Goal: Task Accomplishment & Management: Use online tool/utility

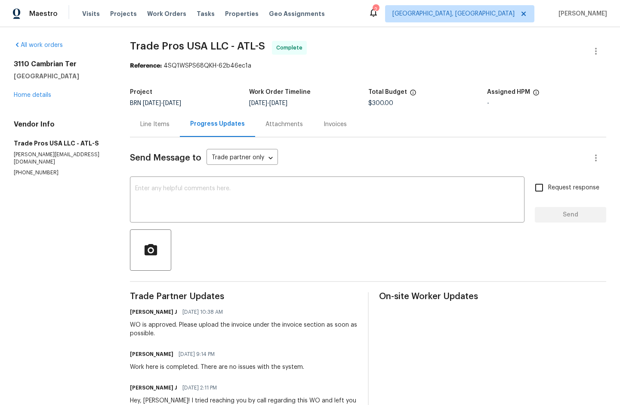
click at [164, 124] on div "Line Items" at bounding box center [154, 124] width 29 height 9
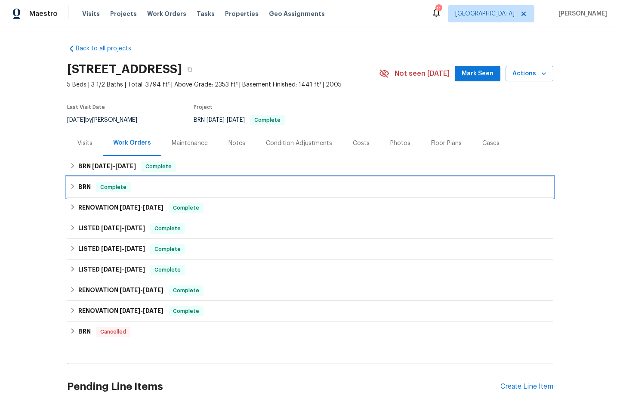
click at [78, 185] on h6 "BRN" at bounding box center [84, 187] width 12 height 10
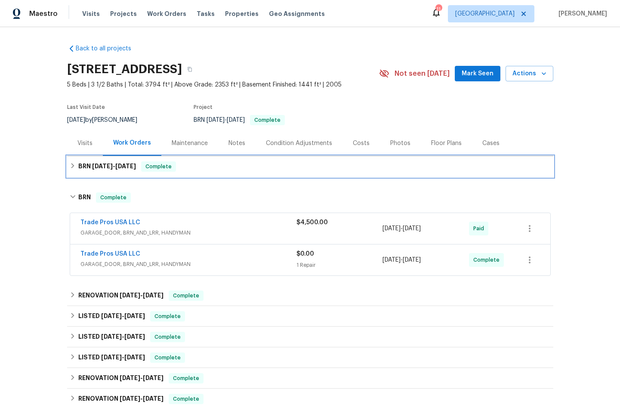
click at [92, 168] on span "8/22/25" at bounding box center [102, 166] width 21 height 6
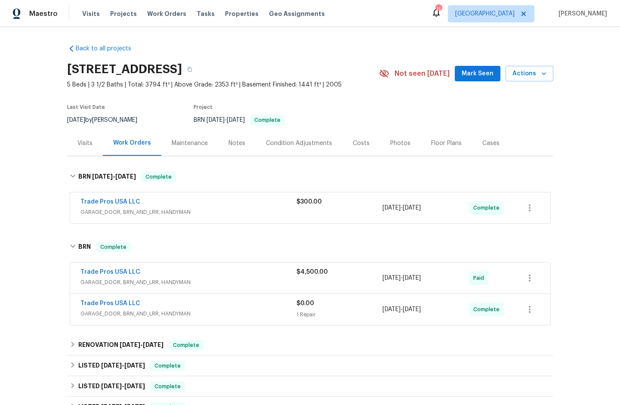
click at [108, 212] on span "GARAGE_DOOR, BRN_AND_LRR, HANDYMAN" at bounding box center [188, 212] width 216 height 9
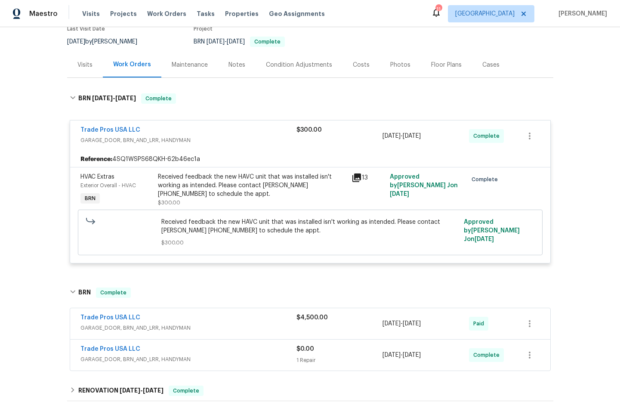
scroll to position [274, 0]
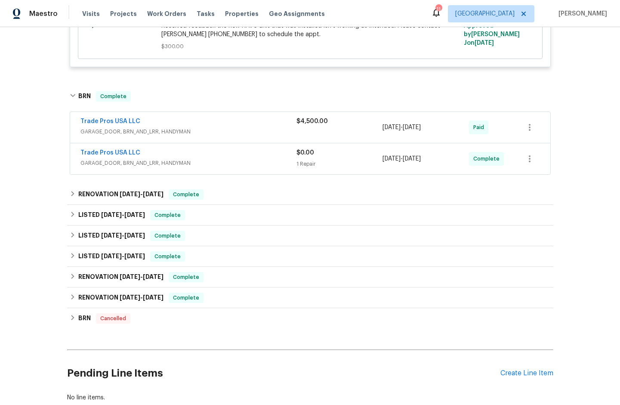
click at [129, 132] on span "GARAGE_DOOR, BRN_AND_LRR, HANDYMAN" at bounding box center [188, 131] width 216 height 9
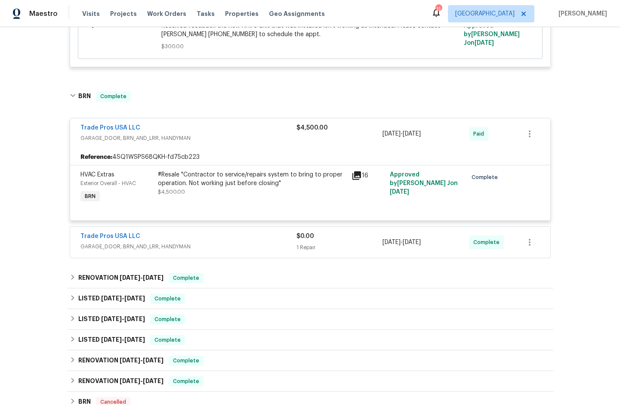
click at [147, 247] on span "GARAGE_DOOR, BRN_AND_LRR, HANDYMAN" at bounding box center [188, 246] width 216 height 9
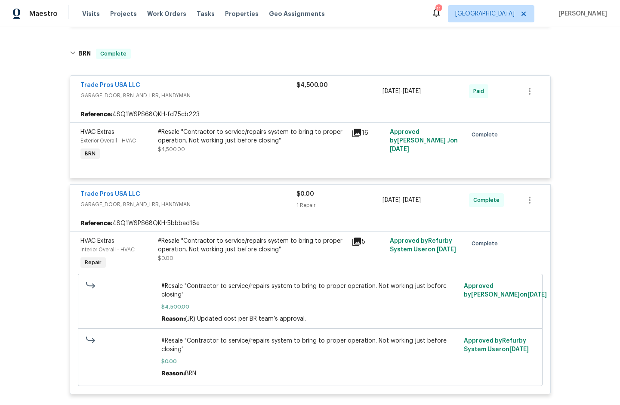
scroll to position [330, 0]
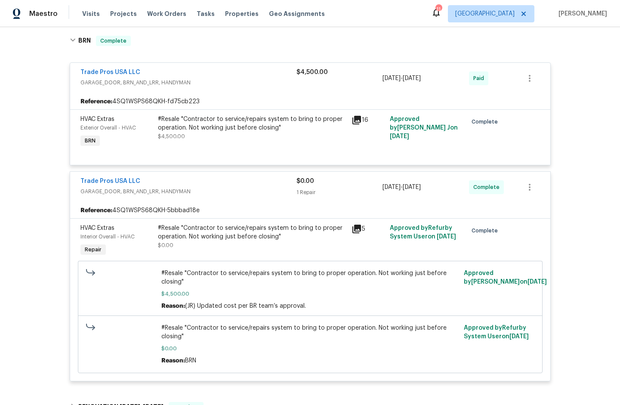
click at [353, 229] on icon at bounding box center [356, 229] width 9 height 9
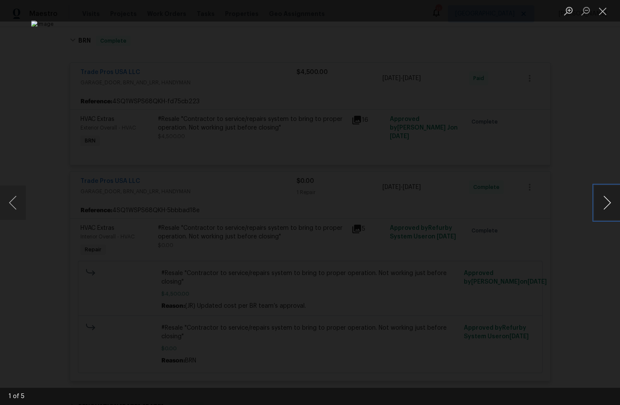
click at [601, 203] on button "Next image" at bounding box center [607, 202] width 26 height 34
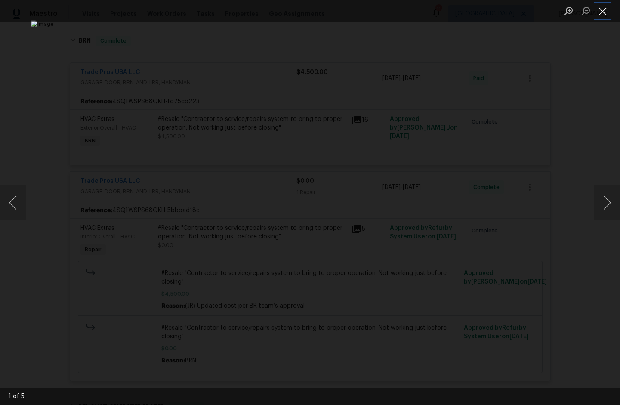
click at [603, 13] on button "Close lightbox" at bounding box center [602, 10] width 17 height 15
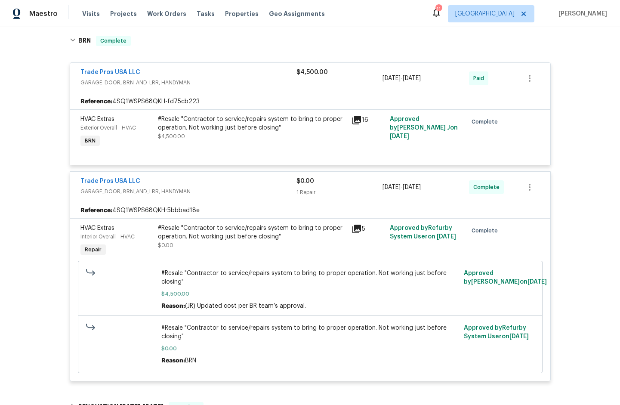
click at [354, 123] on icon at bounding box center [356, 120] width 9 height 9
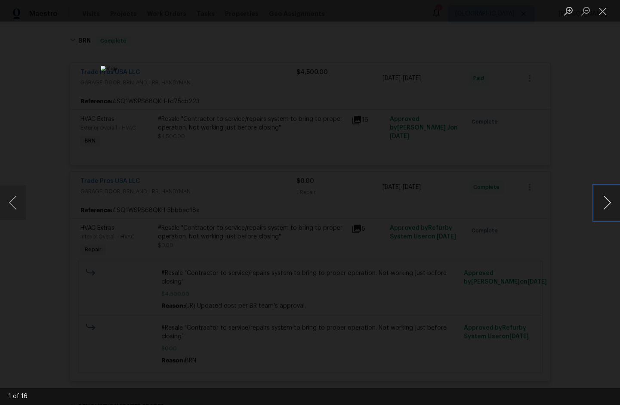
click at [612, 201] on button "Next image" at bounding box center [607, 202] width 26 height 34
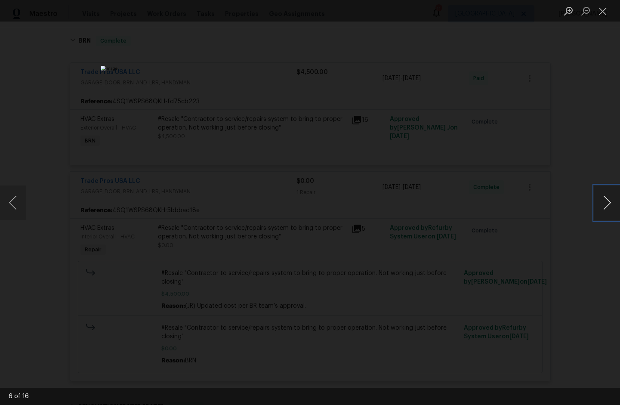
click at [612, 201] on button "Next image" at bounding box center [607, 202] width 26 height 34
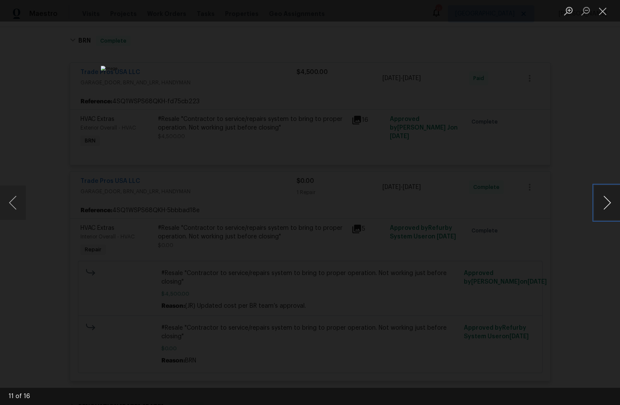
click at [612, 201] on button "Next image" at bounding box center [607, 202] width 26 height 34
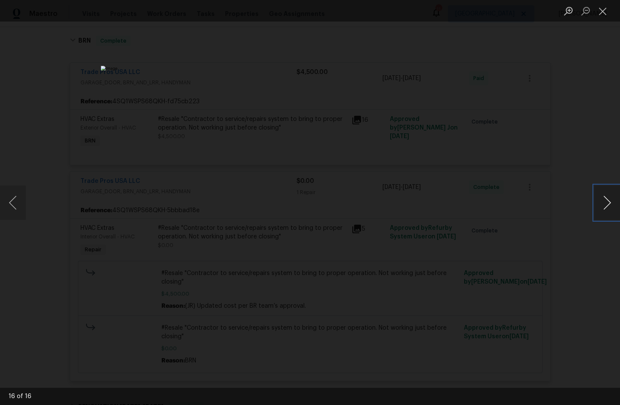
click at [612, 201] on button "Next image" at bounding box center [607, 202] width 26 height 34
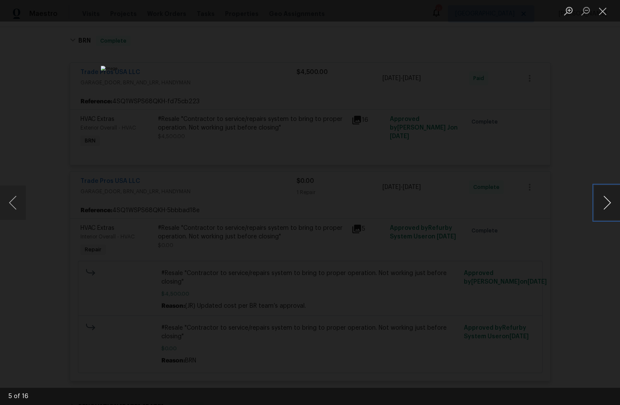
click at [612, 201] on button "Next image" at bounding box center [607, 202] width 26 height 34
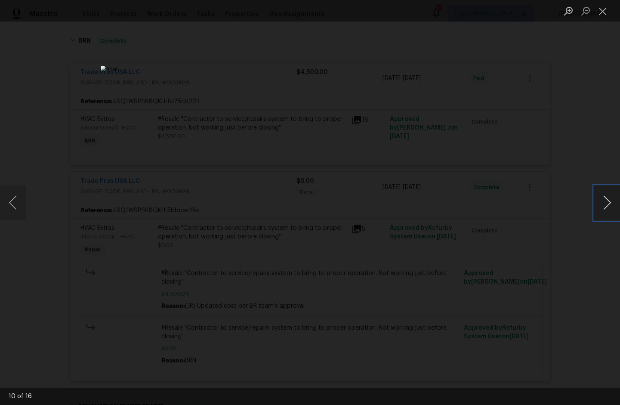
click at [612, 201] on button "Next image" at bounding box center [607, 202] width 26 height 34
click at [610, 203] on button "Next image" at bounding box center [607, 202] width 26 height 34
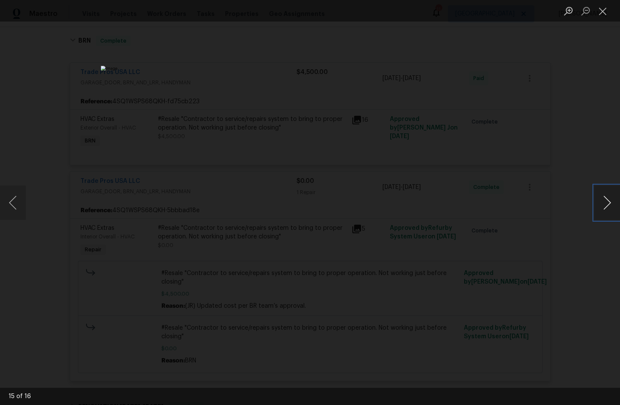
click at [610, 203] on button "Next image" at bounding box center [607, 202] width 26 height 34
click at [601, 13] on button "Close lightbox" at bounding box center [602, 10] width 17 height 15
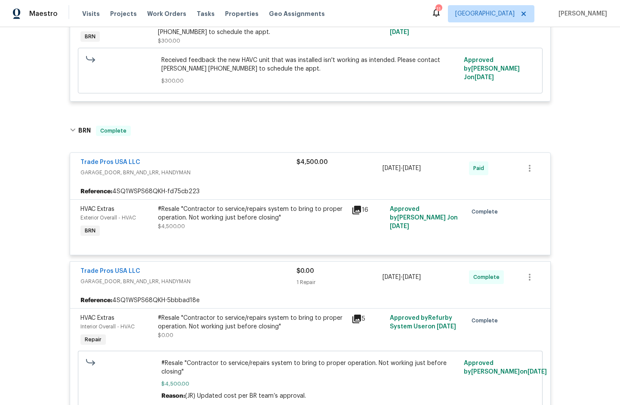
scroll to position [228, 0]
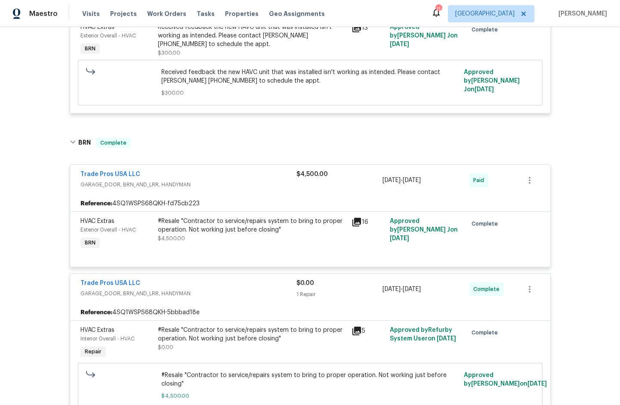
click at [135, 185] on span "GARAGE_DOOR, BRN_AND_LRR, HANDYMAN" at bounding box center [188, 184] width 216 height 9
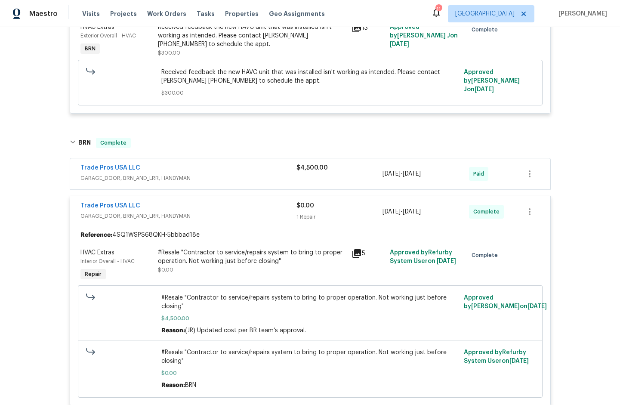
click at [134, 181] on span "GARAGE_DOOR, BRN_AND_LRR, HANDYMAN" at bounding box center [188, 178] width 216 height 9
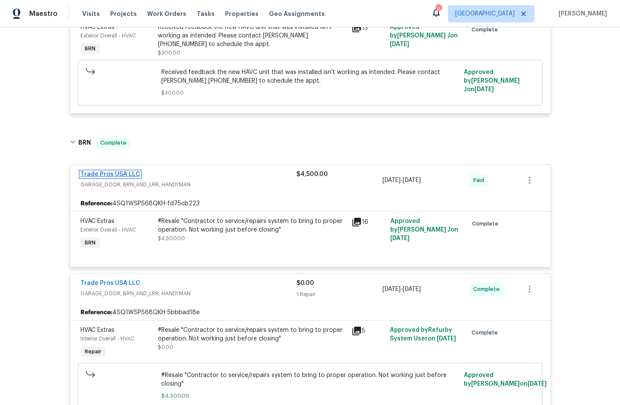
click at [106, 172] on link "Trade Pros USA LLC" at bounding box center [110, 174] width 60 height 6
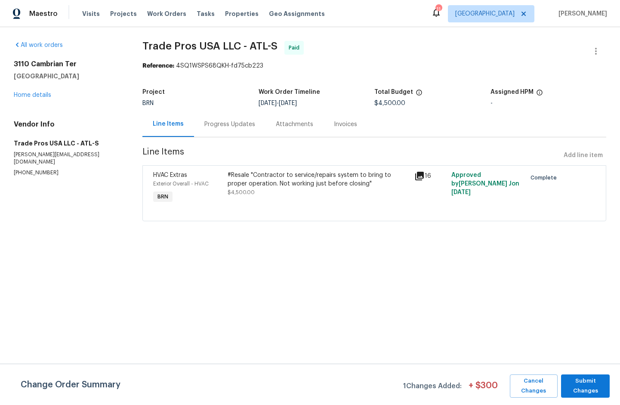
click at [334, 125] on div "Invoices" at bounding box center [345, 124] width 23 height 9
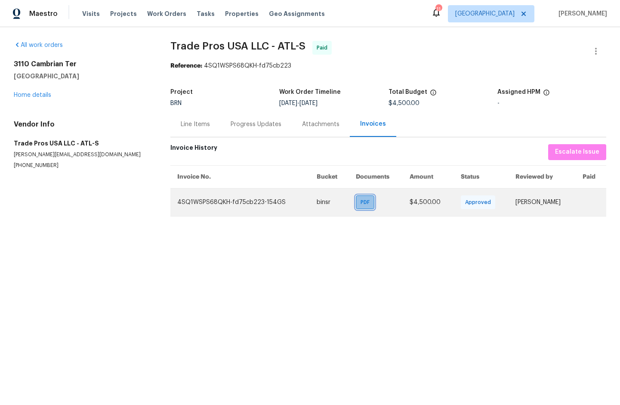
click at [360, 204] on span "PDF" at bounding box center [366, 202] width 12 height 9
